Goal: Task Accomplishment & Management: Use online tool/utility

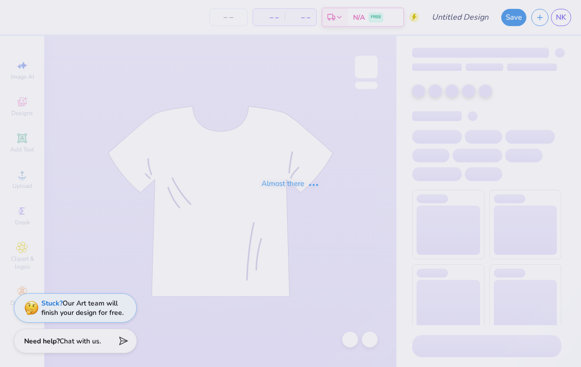
type input "Moms weekend"
type input "109"
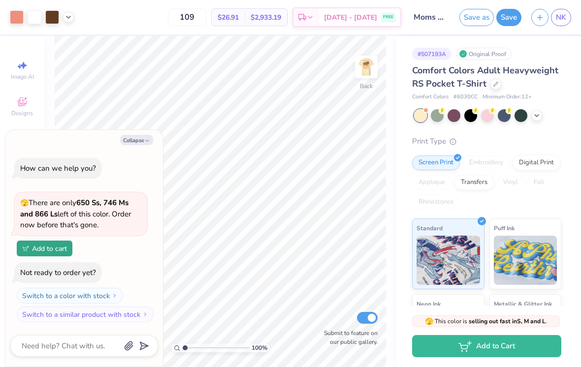
click at [146, 145] on button "Collapse" at bounding box center [136, 140] width 33 height 10
type textarea "x"
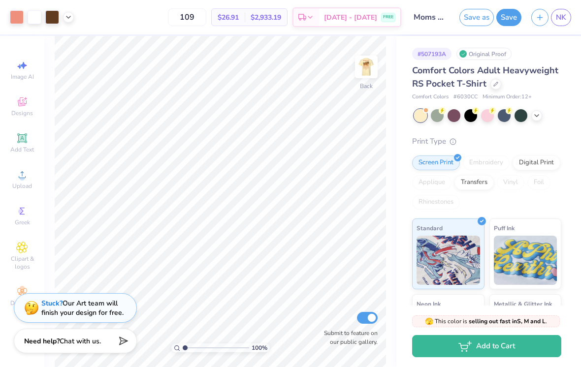
click at [565, 17] on span "NK" at bounding box center [561, 17] width 10 height 11
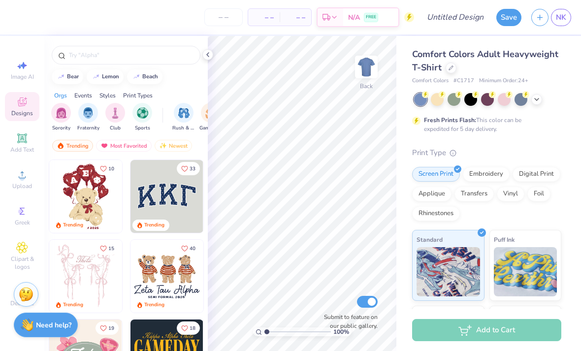
click at [451, 71] on div at bounding box center [451, 68] width 11 height 11
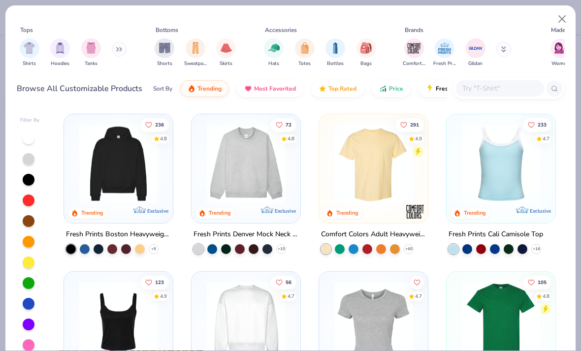
click at [335, 49] on img "filter for Bottles" at bounding box center [335, 47] width 11 height 11
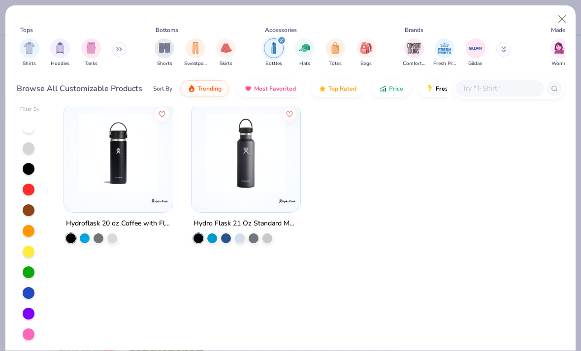
scroll to position [12, 0]
click at [562, 18] on button "Close" at bounding box center [562, 19] width 19 height 19
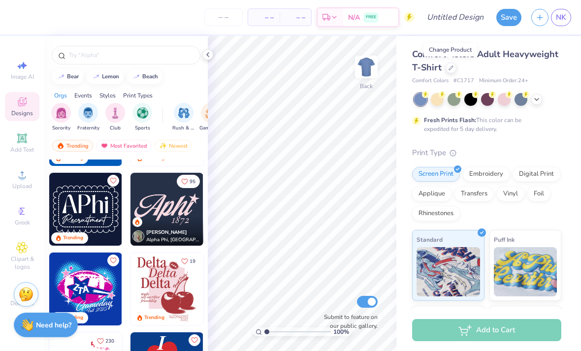
scroll to position [476, 0]
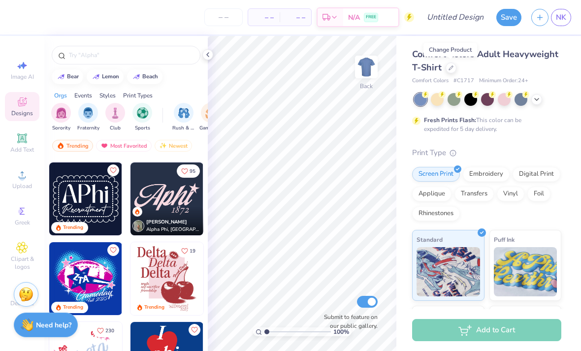
click at [85, 117] on img "filter for Fraternity" at bounding box center [88, 112] width 11 height 11
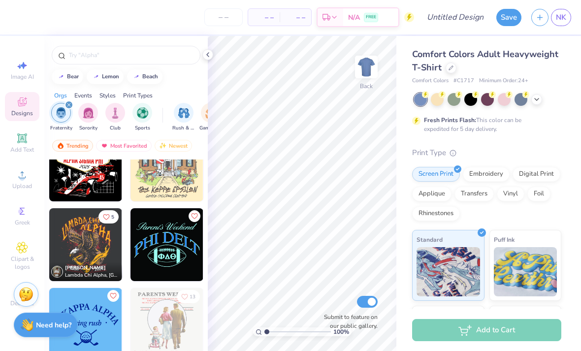
scroll to position [1307, 0]
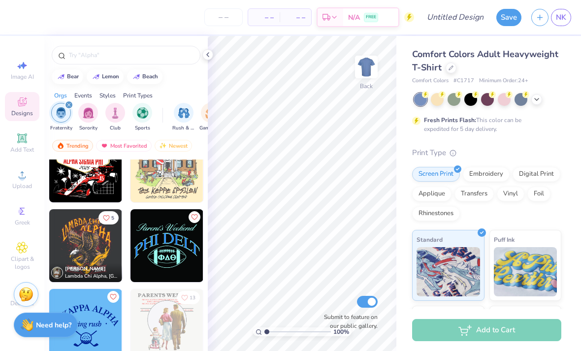
click at [84, 60] on input "text" at bounding box center [131, 55] width 126 height 10
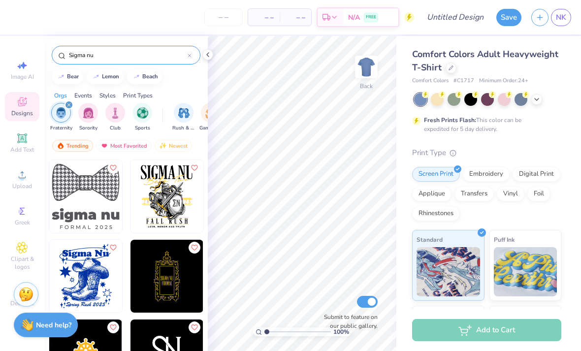
scroll to position [0, 0]
type input "Sigma nu"
click at [474, 98] on div at bounding box center [470, 99] width 13 height 13
click at [162, 201] on img at bounding box center [167, 196] width 73 height 73
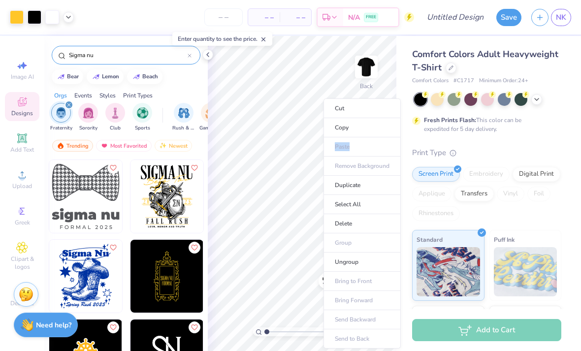
click at [362, 225] on li "Delete" at bounding box center [362, 223] width 77 height 19
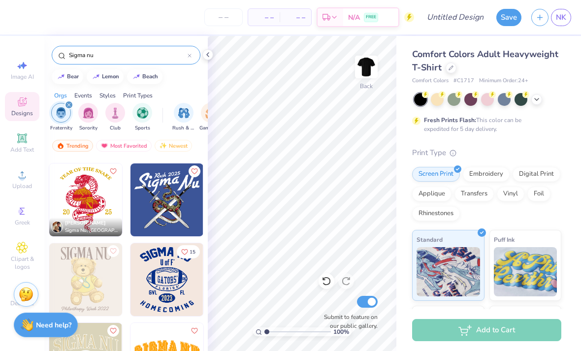
scroll to position [1194, 0]
click at [157, 203] on img at bounding box center [167, 199] width 73 height 73
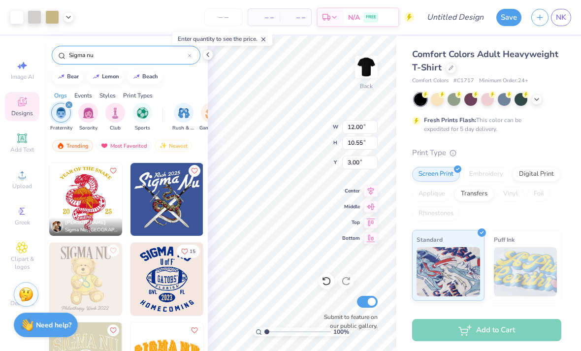
click at [455, 97] on div at bounding box center [454, 99] width 13 height 13
click at [429, 96] on circle at bounding box center [425, 94] width 7 height 7
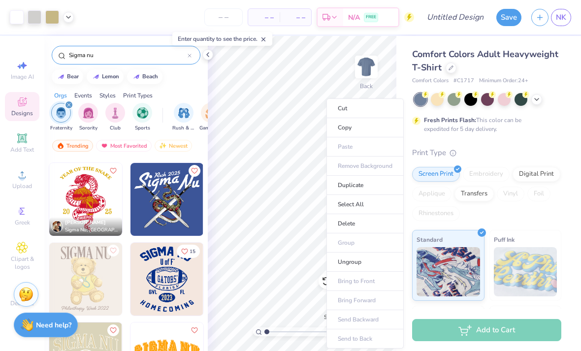
click at [377, 180] on li "Duplicate" at bounding box center [365, 185] width 77 height 19
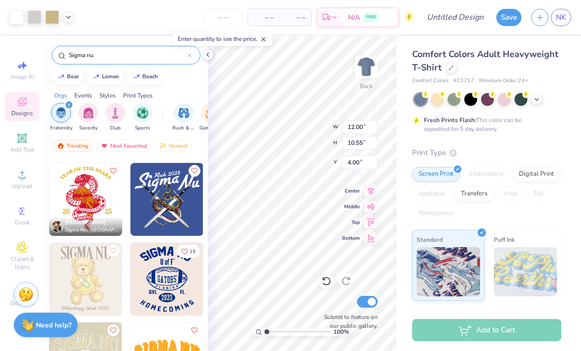
click at [329, 285] on icon at bounding box center [327, 281] width 10 height 10
type input "3.00"
click at [327, 279] on icon at bounding box center [327, 281] width 10 height 10
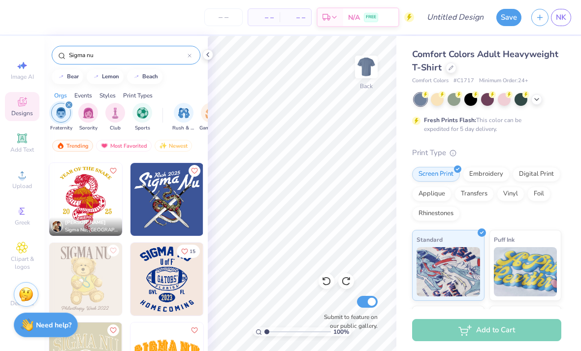
click at [85, 199] on img at bounding box center [85, 199] width 73 height 73
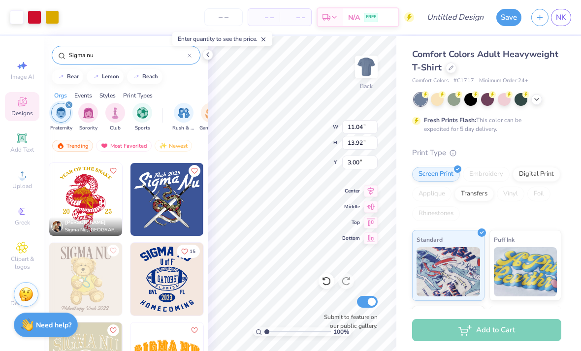
click at [441, 97] on div at bounding box center [437, 99] width 13 height 13
click at [543, 97] on div at bounding box center [487, 99] width 147 height 13
click at [533, 101] on icon at bounding box center [537, 100] width 8 height 8
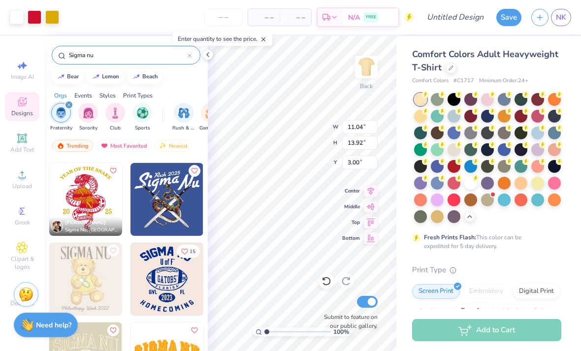
click at [469, 182] on div at bounding box center [470, 183] width 13 height 13
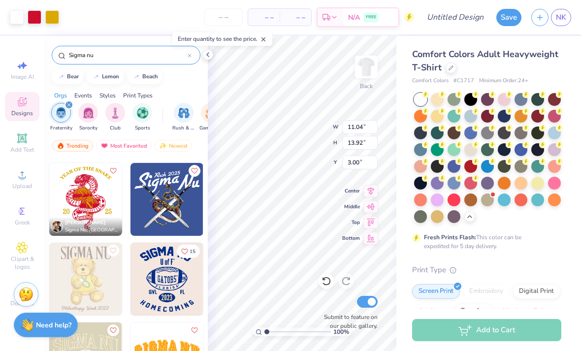
type input "4.44"
type input "5.59"
type input "11.32"
type input "3.00"
